Goal: Information Seeking & Learning: Learn about a topic

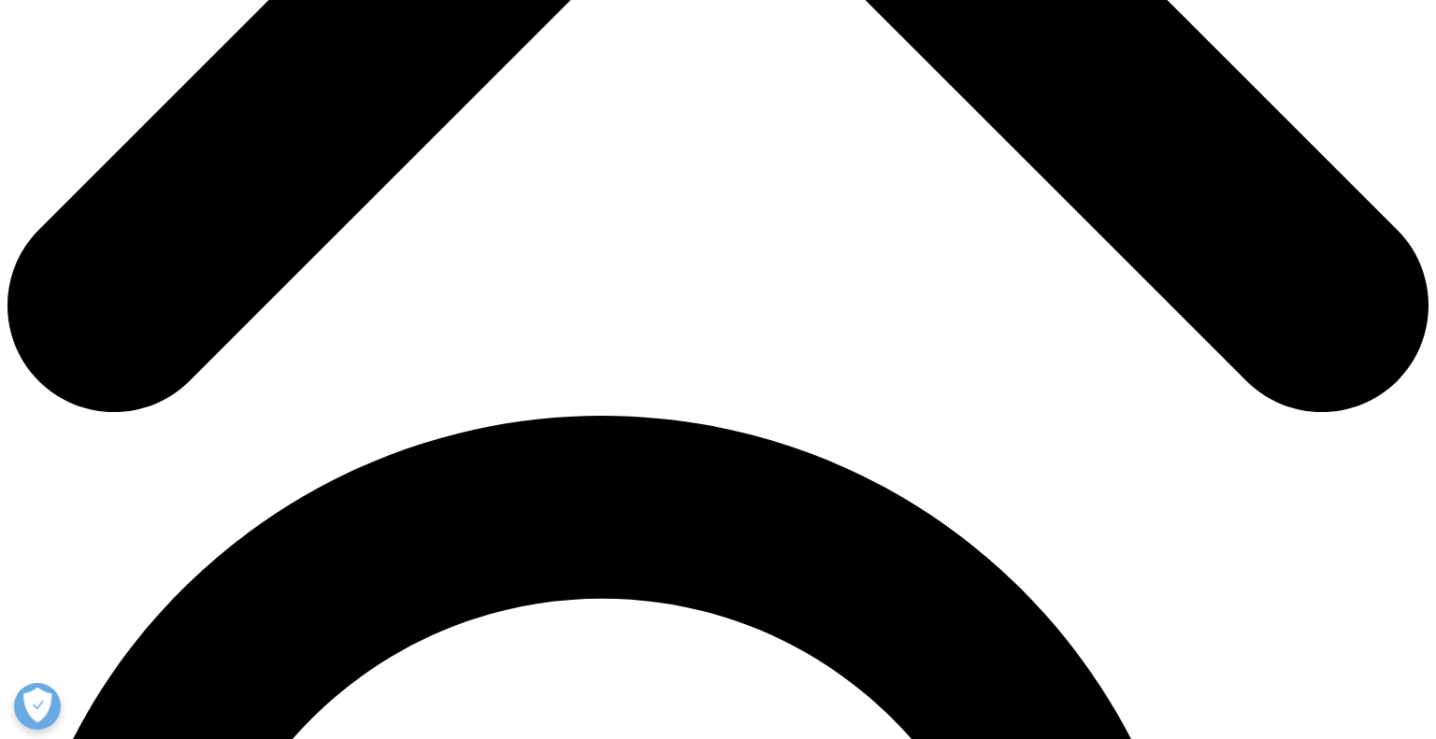
scroll to position [1036, 0]
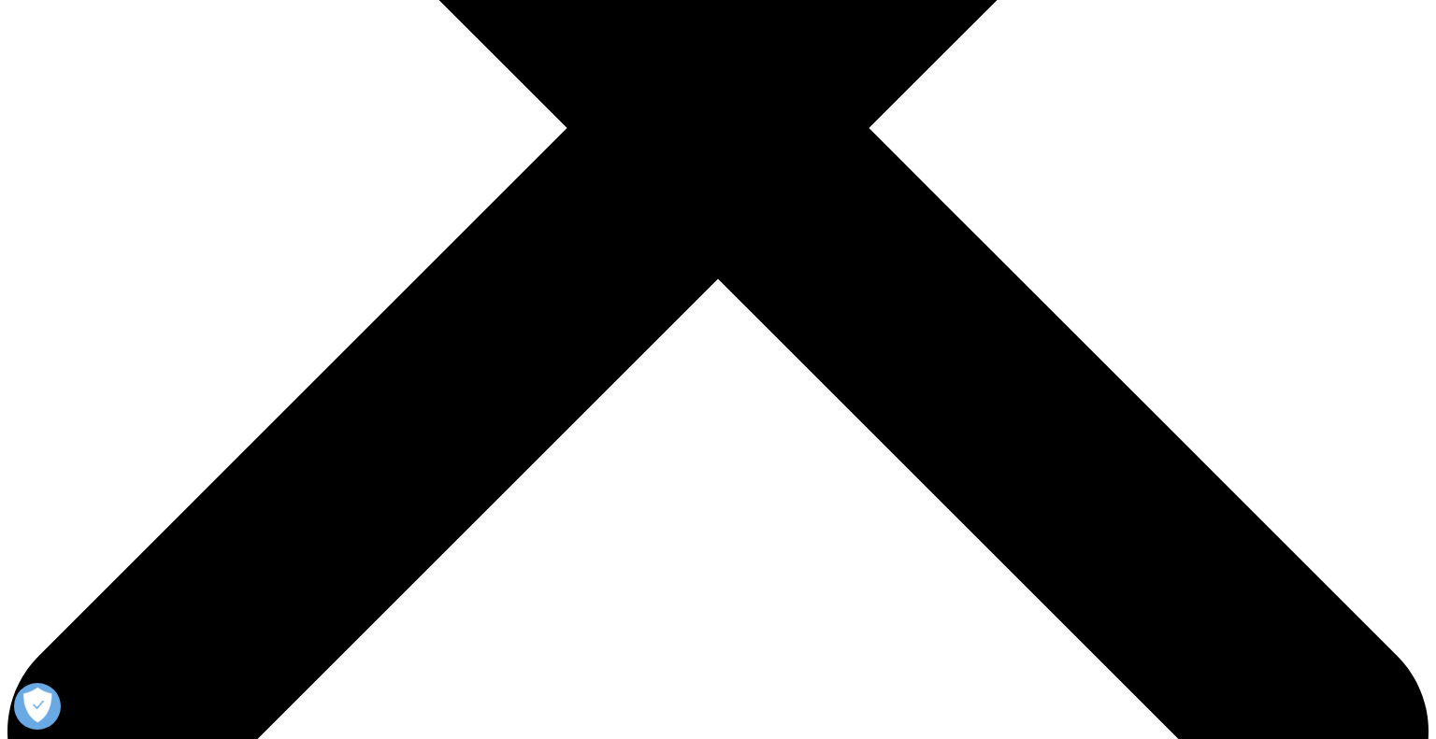
scroll to position [609, 0]
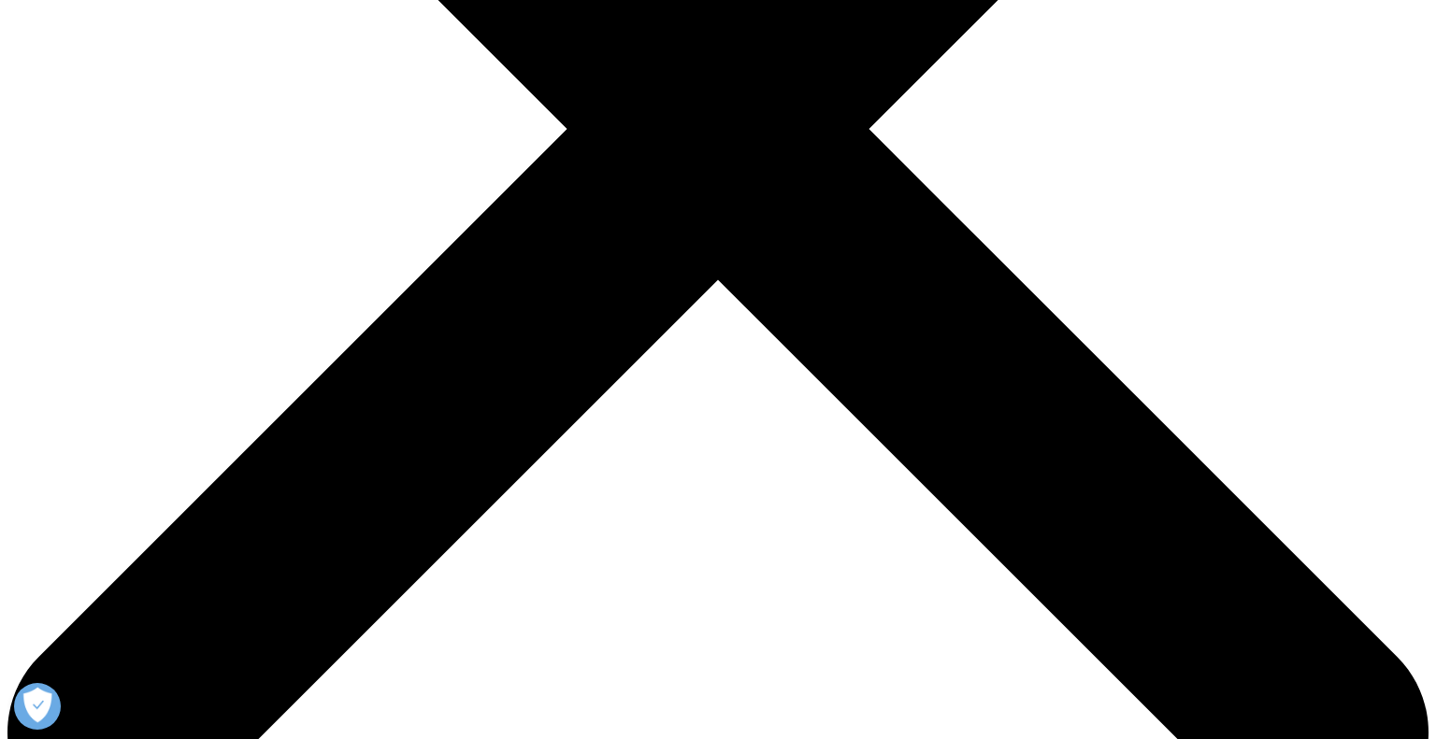
drag, startPoint x: 1088, startPoint y: 459, endPoint x: 840, endPoint y: 266, distance: 313.8
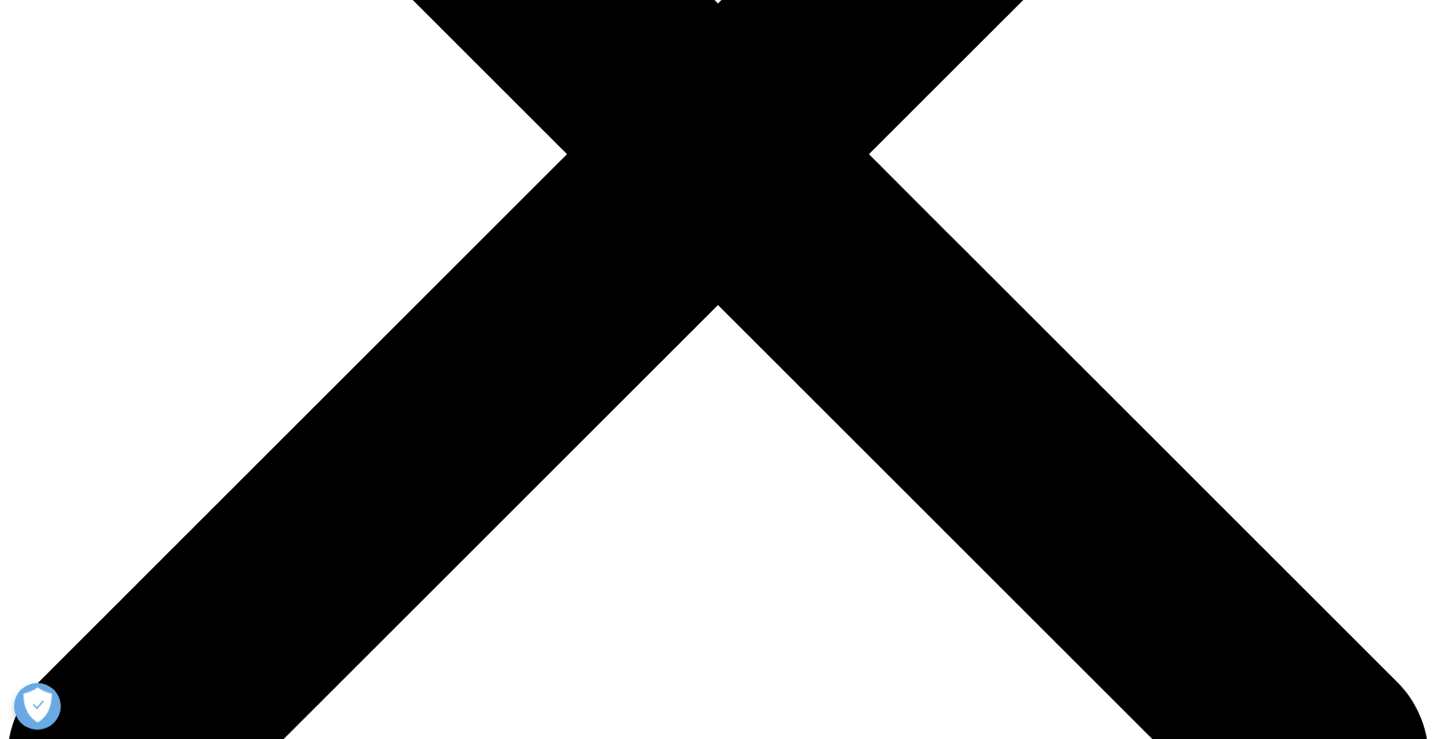
scroll to position [578, 0]
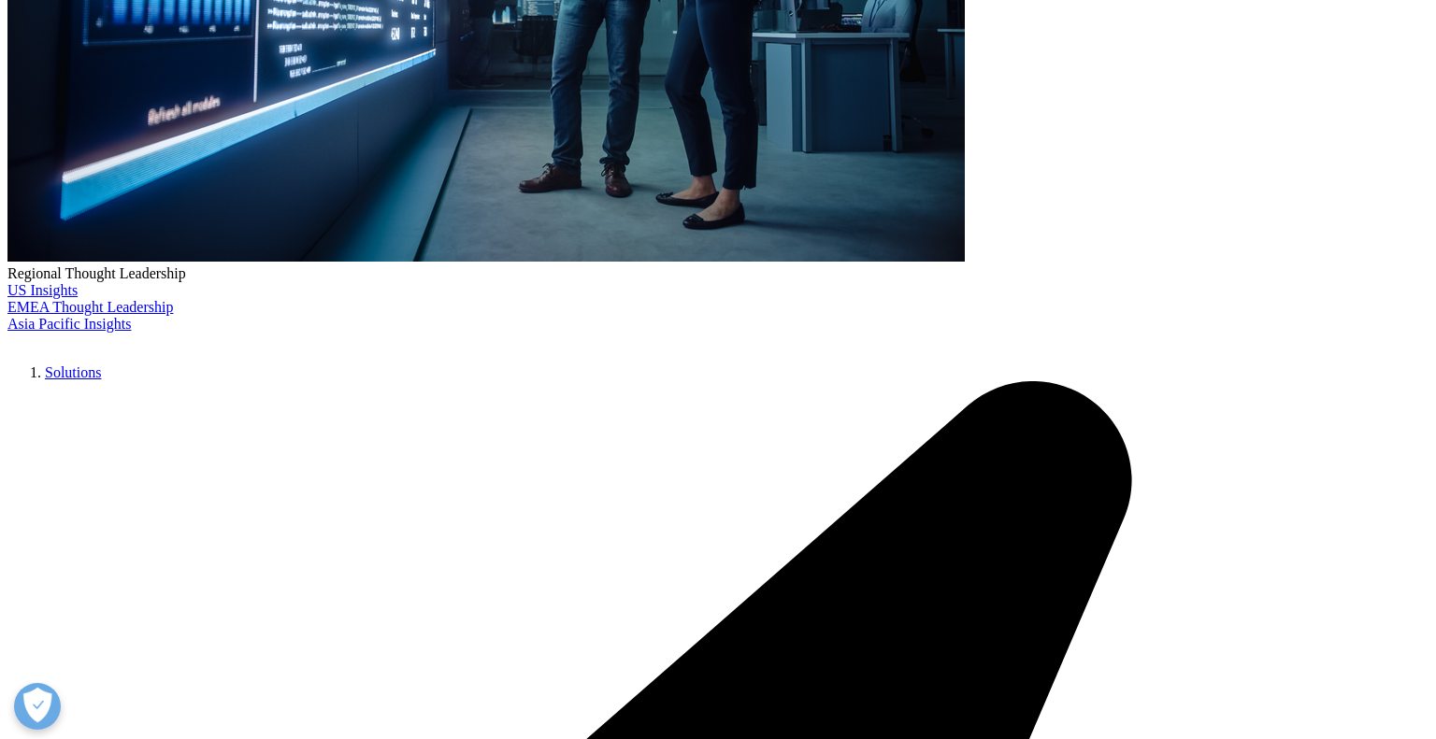
scroll to position [596, 0]
